Goal: Task Accomplishment & Management: Use online tool/utility

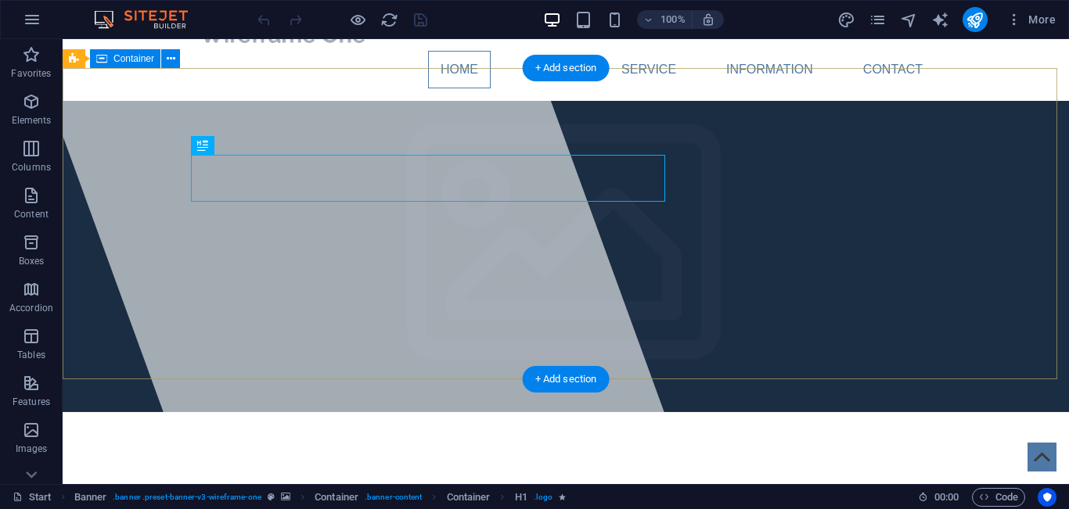
scroll to position [34, 0]
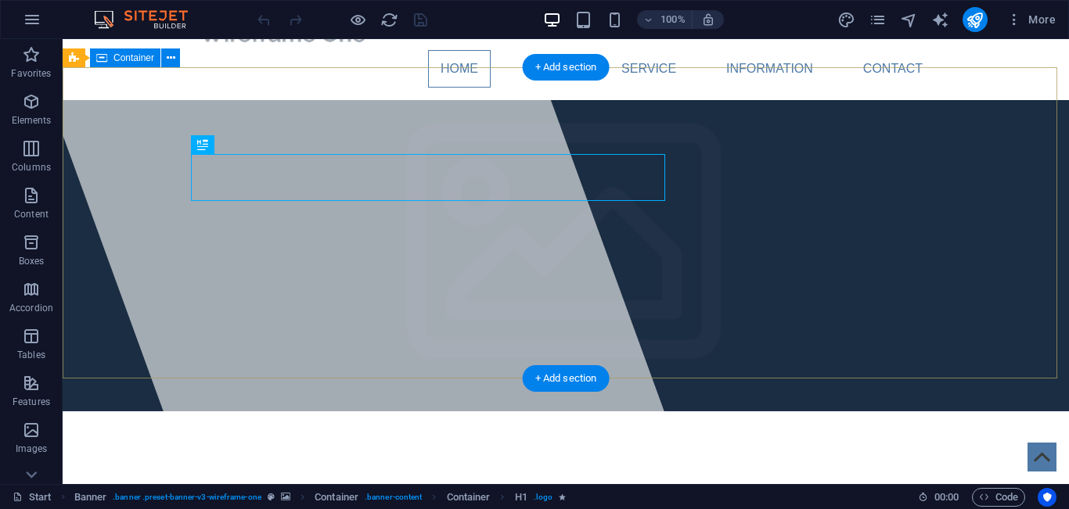
click at [560, 178] on div at bounding box center [346, 227] width 663 height 445
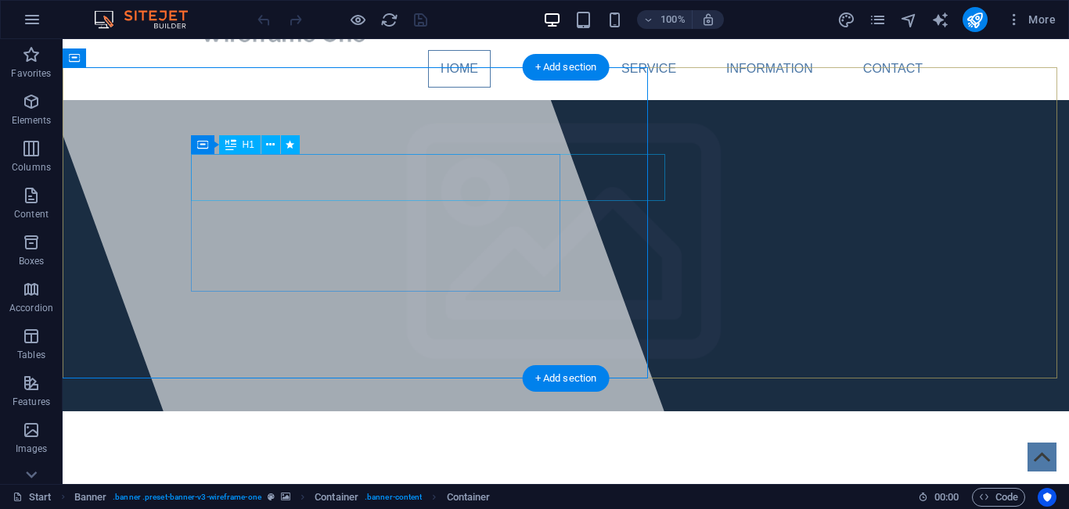
click at [454, 480] on span "[DOMAIN_NAME]" at bounding box center [324, 497] width 257 height 34
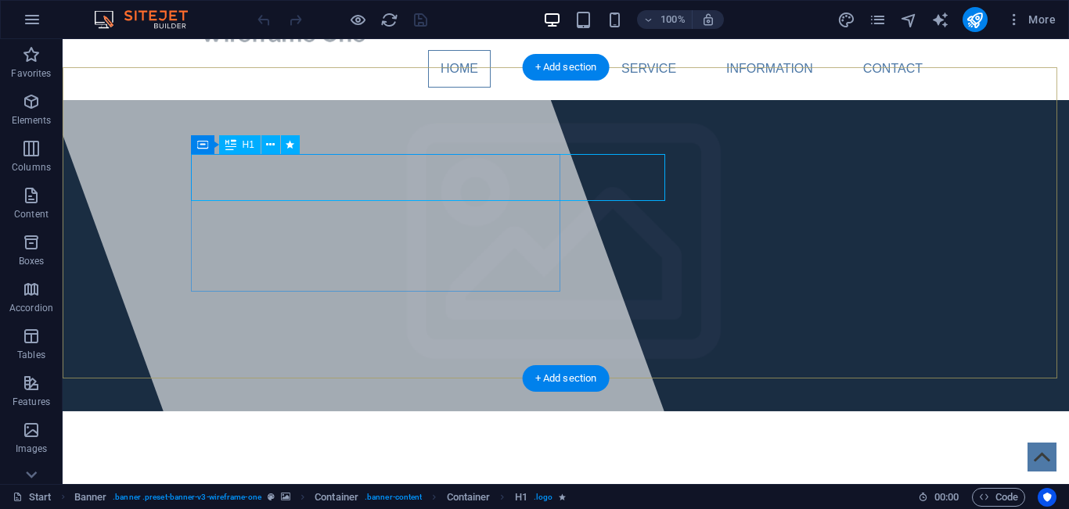
click at [393, 480] on span "[DOMAIN_NAME]" at bounding box center [324, 497] width 257 height 34
click at [454, 480] on span "[DOMAIN_NAME]" at bounding box center [324, 497] width 257 height 34
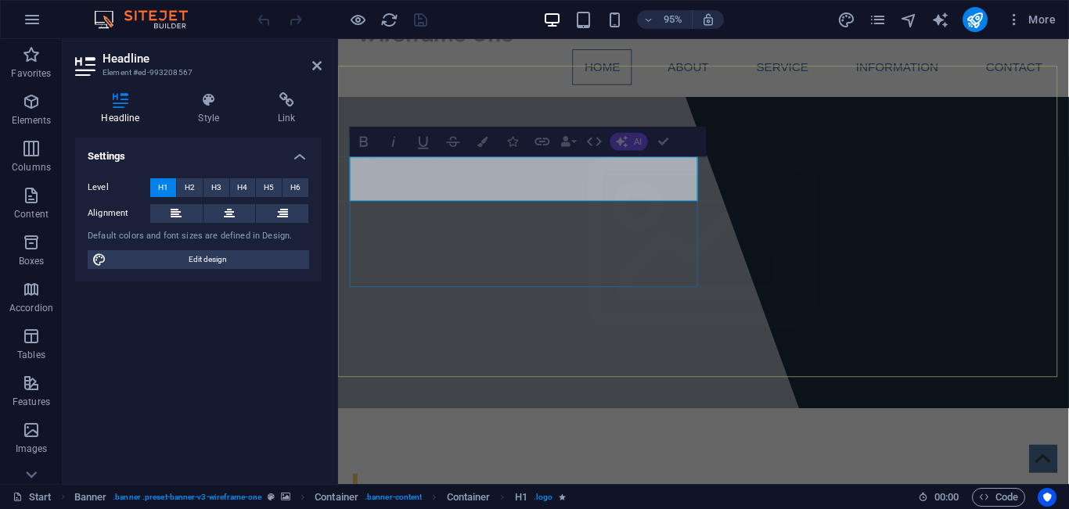
click at [516, 491] on h1 "​" at bounding box center [723, 514] width 739 height 47
click at [519, 491] on h1 "​" at bounding box center [723, 514] width 739 height 47
click at [159, 216] on button at bounding box center [176, 213] width 52 height 19
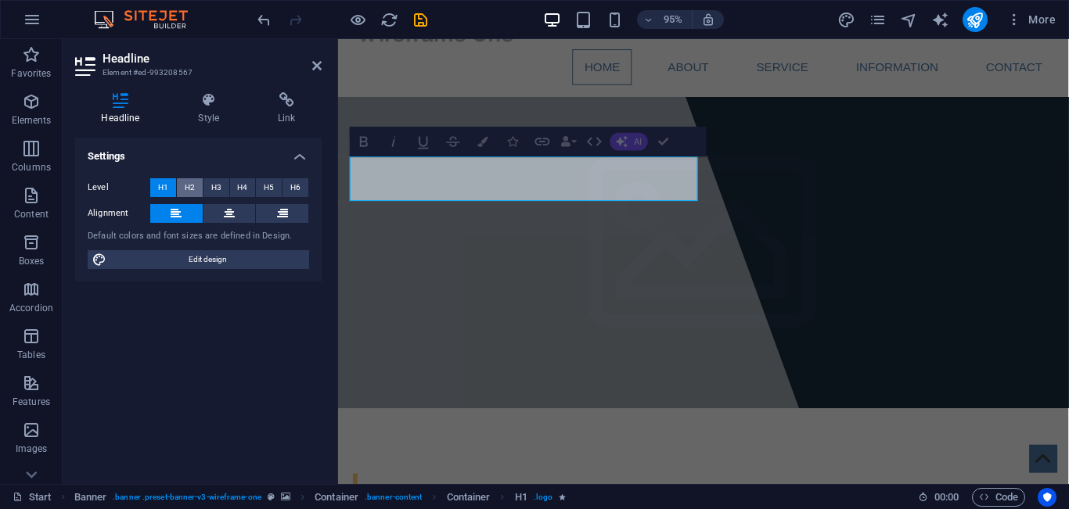
click at [191, 185] on span "H2" at bounding box center [190, 187] width 10 height 19
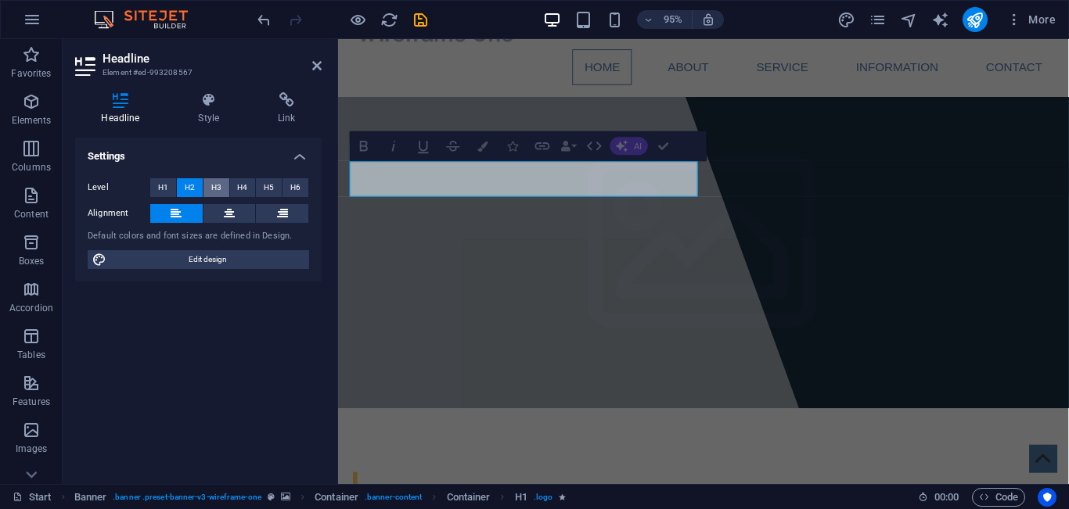
click at [214, 184] on span "H3" at bounding box center [216, 187] width 10 height 19
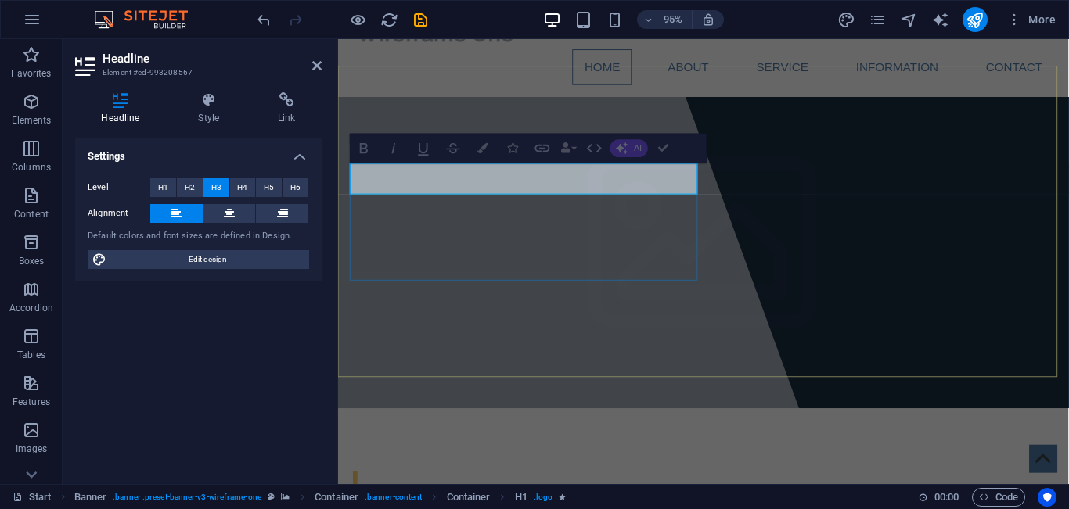
click at [371, 491] on h3 "​" at bounding box center [723, 507] width 739 height 33
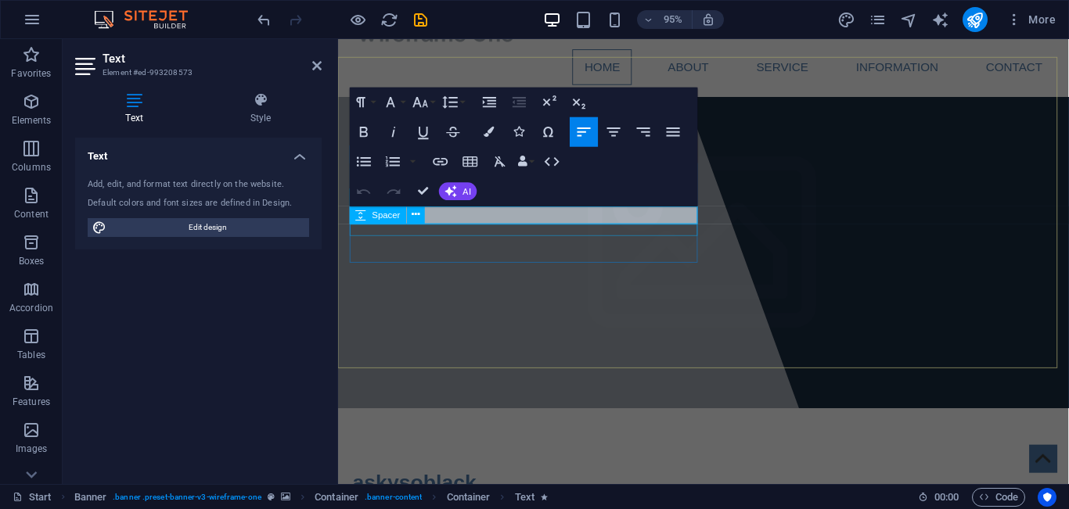
scroll to position [44, 0]
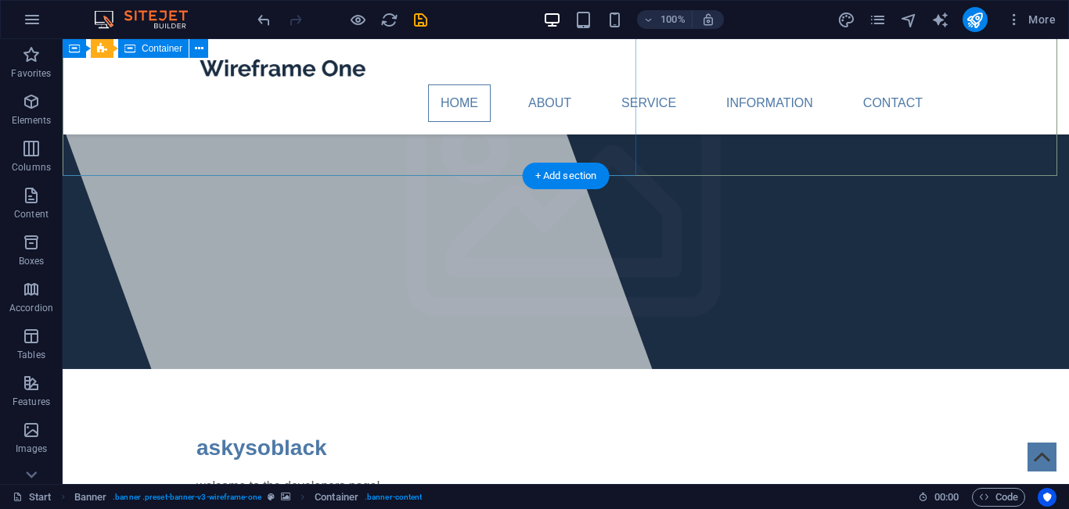
scroll to position [174, 0]
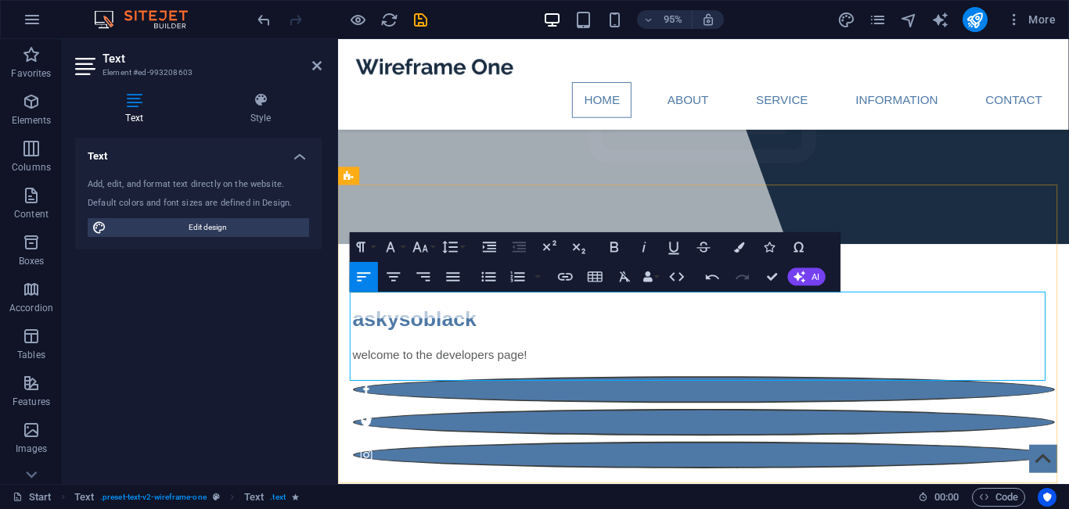
drag, startPoint x: 790, startPoint y: 388, endPoint x: 368, endPoint y: 319, distance: 428.1
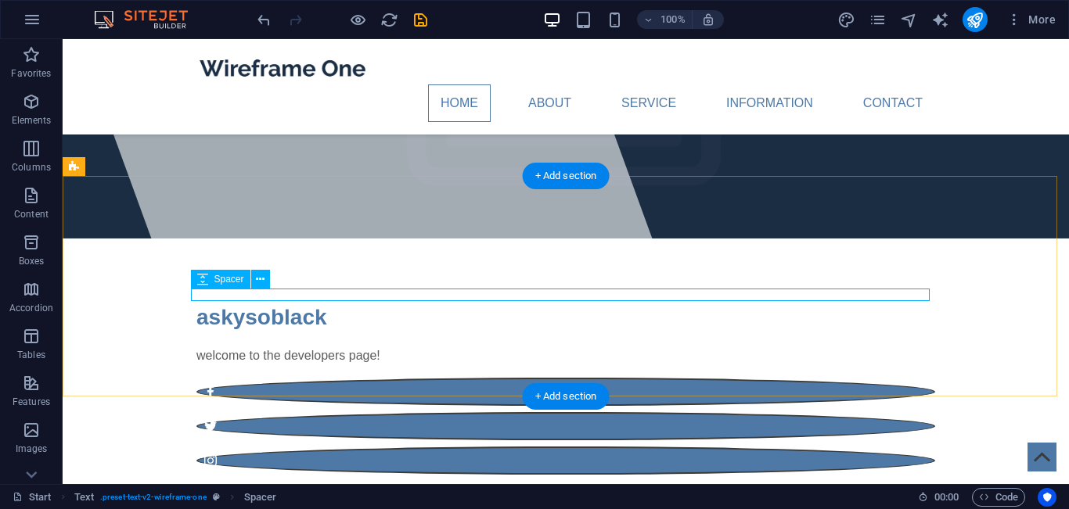
select select "rem"
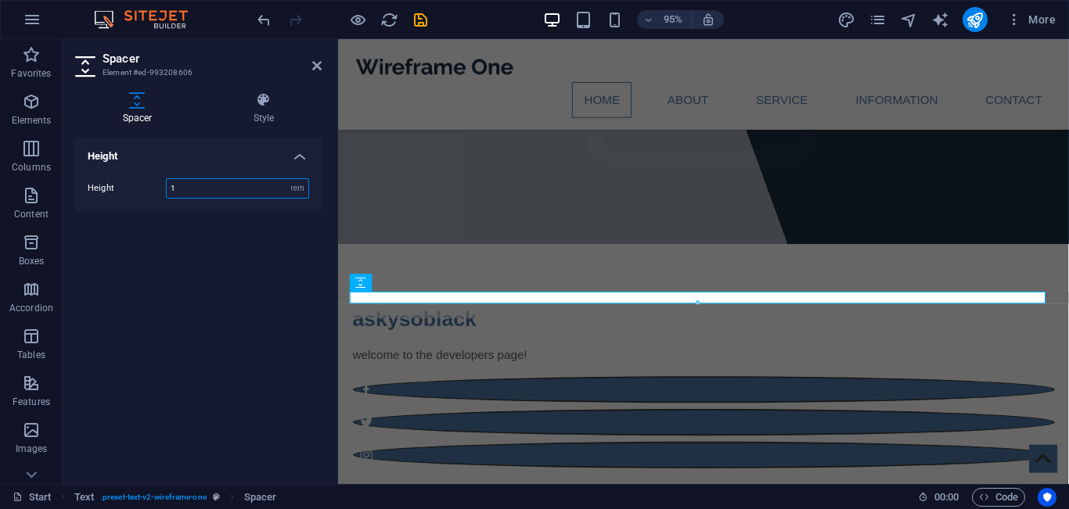
click at [417, 302] on div at bounding box center [698, 303] width 694 height 5
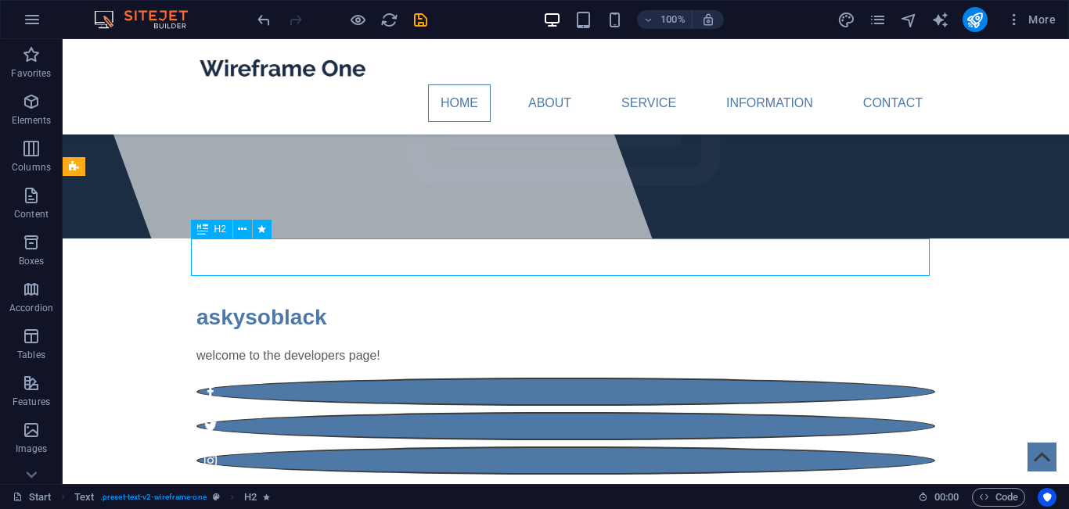
drag, startPoint x: 212, startPoint y: 275, endPoint x: 480, endPoint y: 264, distance: 268.6
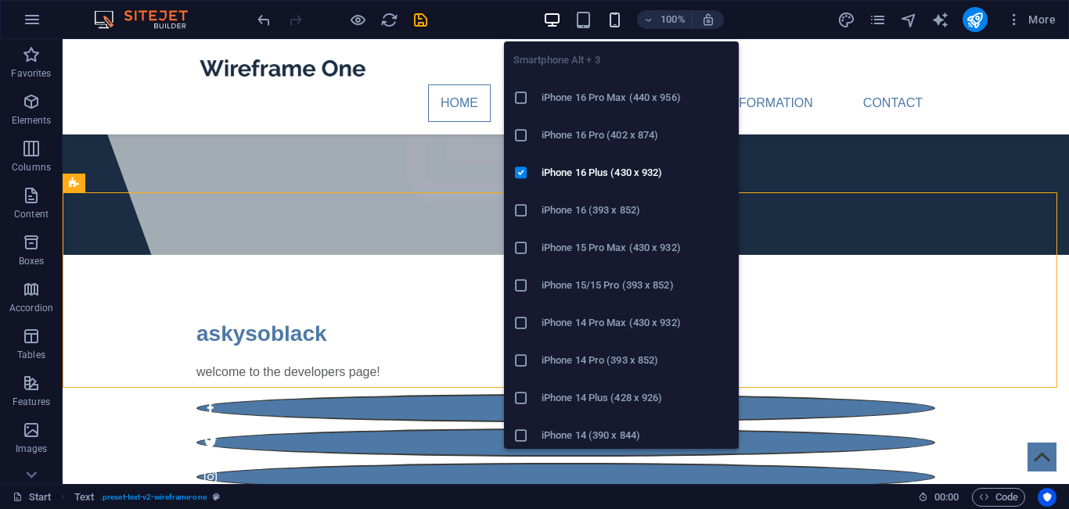
click at [610, 23] on icon "button" at bounding box center [615, 20] width 18 height 18
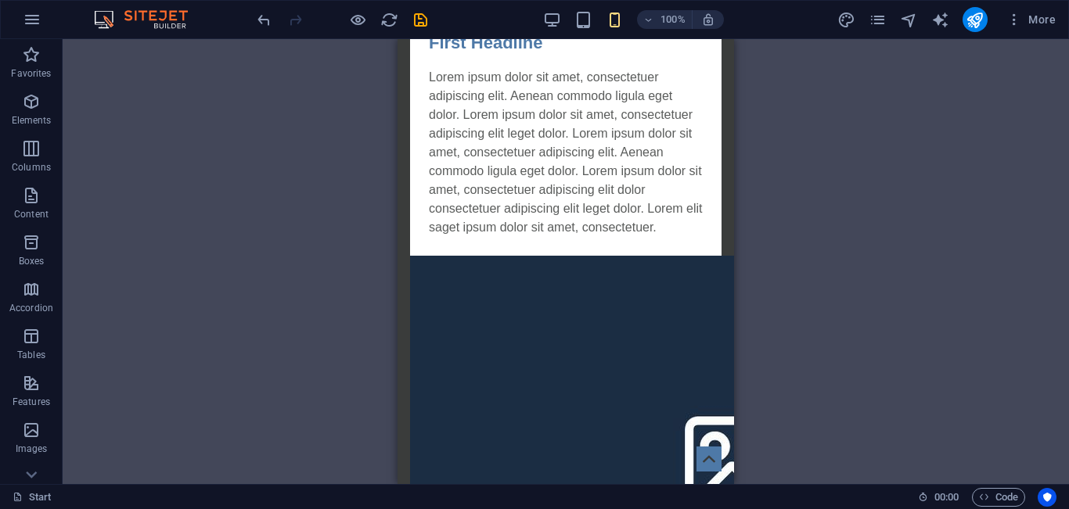
scroll to position [0, 0]
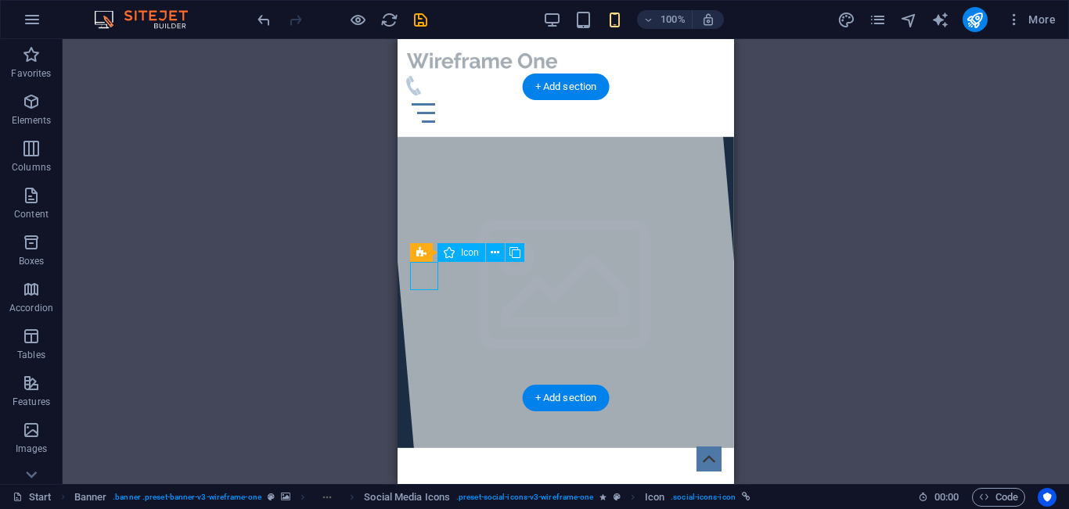
select select "xMidYMid"
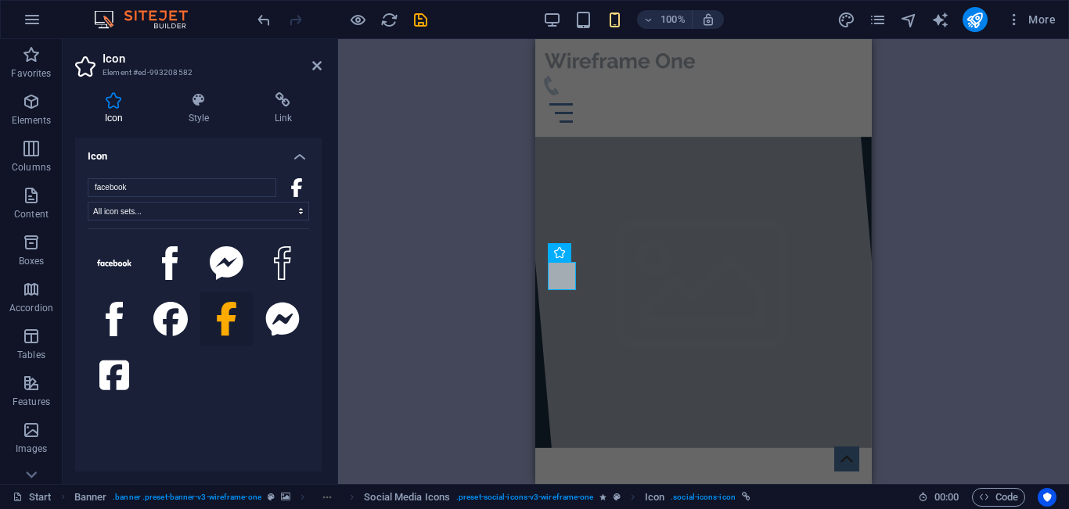
click at [437, 241] on div "Container H3 Banner Banner Container Container Banner Container Container Space…" at bounding box center [703, 261] width 731 height 445
click at [463, 215] on div "Container H3 Banner Banner Container Container Banner Container Container Space…" at bounding box center [703, 261] width 731 height 445
